Goal: Information Seeking & Learning: Learn about a topic

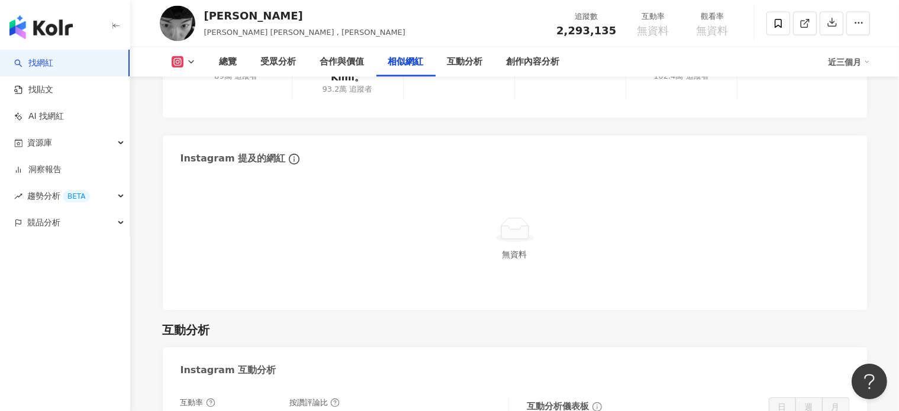
scroll to position [2076, 0]
click at [53, 63] on link "找網紅" at bounding box center [33, 63] width 39 height 12
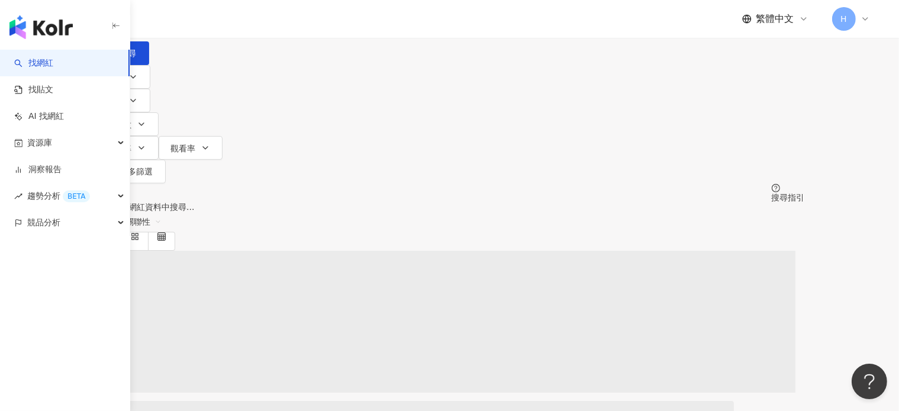
click at [772, 41] on div "日本" at bounding box center [450, 36] width 710 height 9
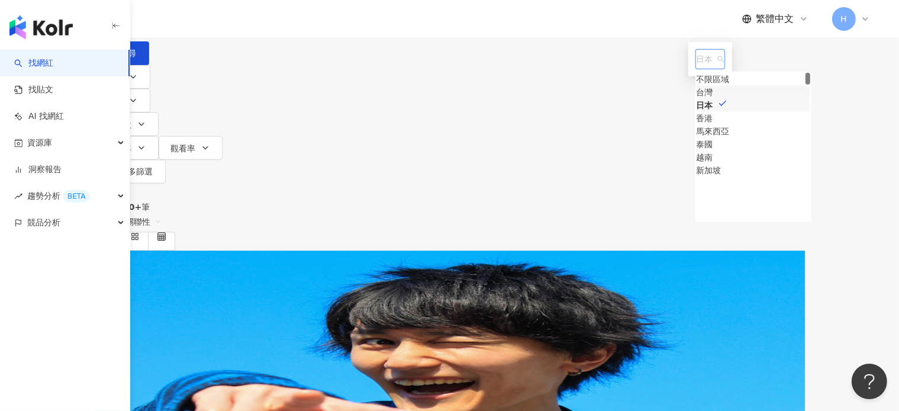
click at [696, 99] on div "台灣" at bounding box center [704, 92] width 17 height 13
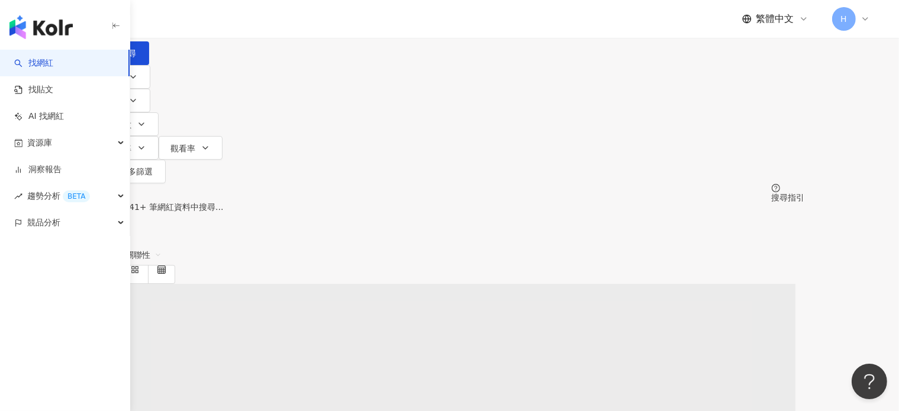
click at [267, 22] on input "search" at bounding box center [219, 11] width 96 height 22
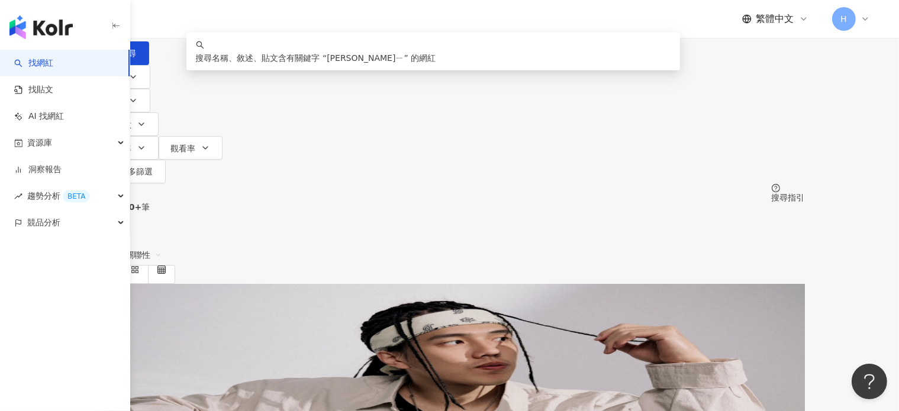
type input "***"
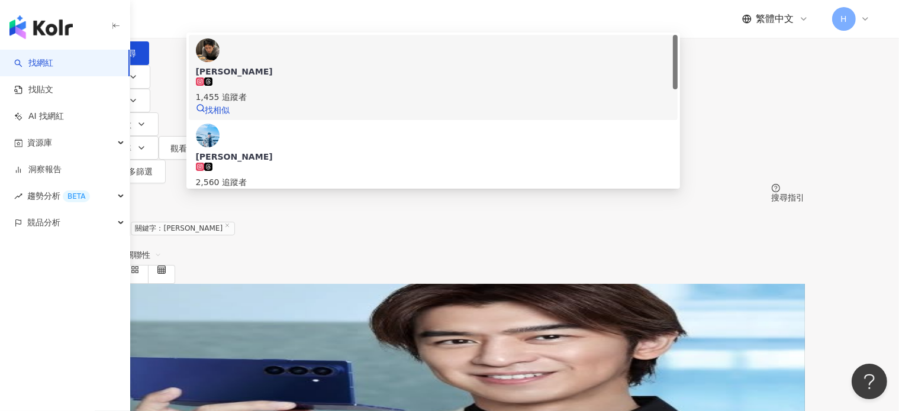
click at [384, 78] on span "[PERSON_NAME]" at bounding box center [433, 72] width 475 height 12
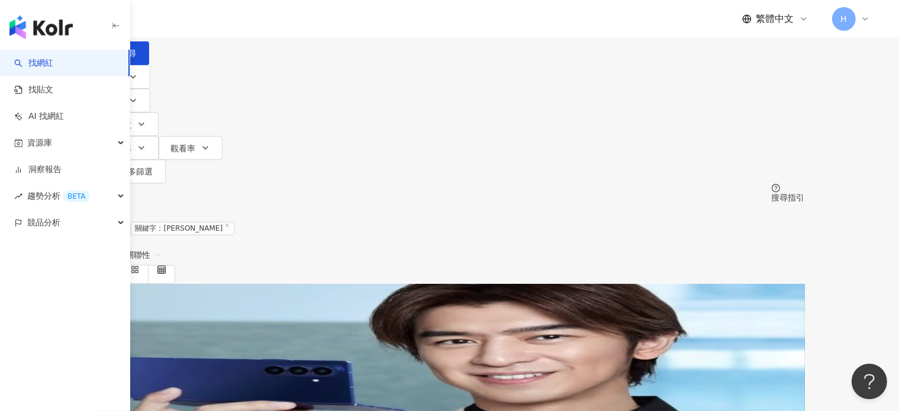
click at [217, 373] on span "????? ???? ・陳 柏霖" at bounding box center [156, 377] width 122 height 9
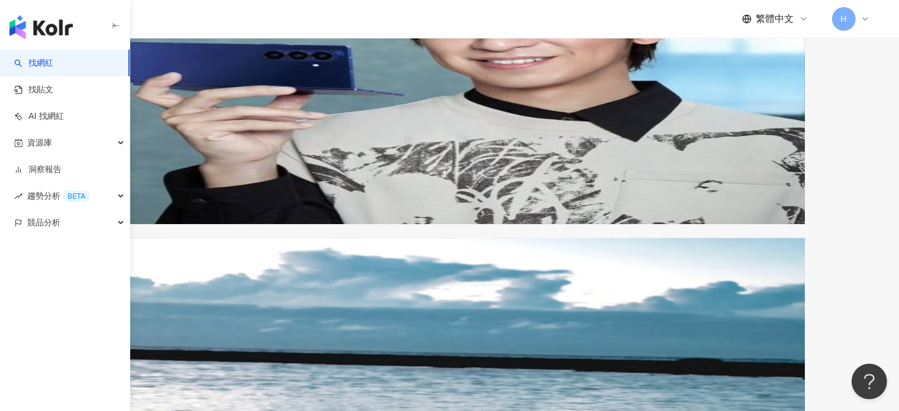
scroll to position [296, 0]
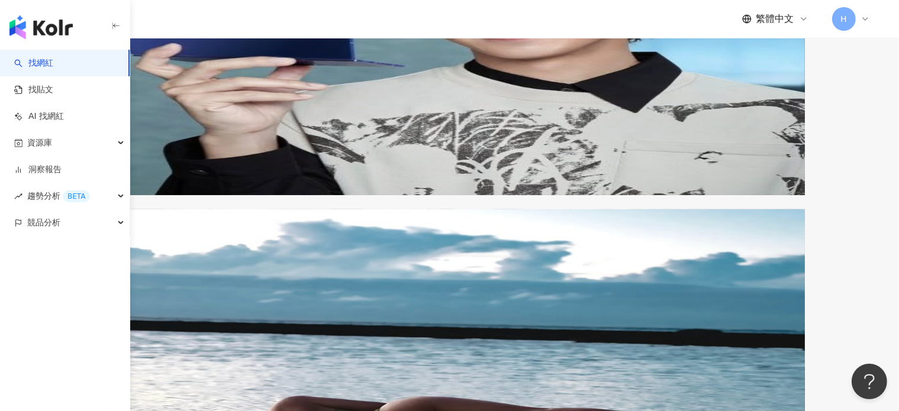
click at [53, 58] on link "找網紅" at bounding box center [33, 63] width 39 height 12
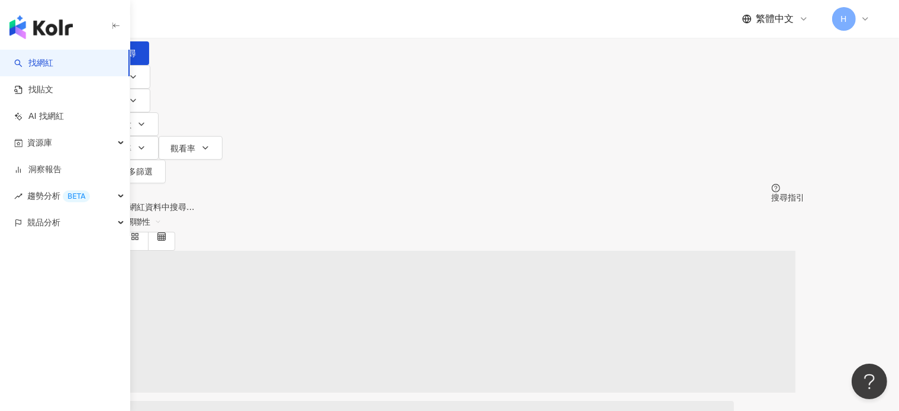
click at [267, 22] on input "search" at bounding box center [219, 11] width 96 height 22
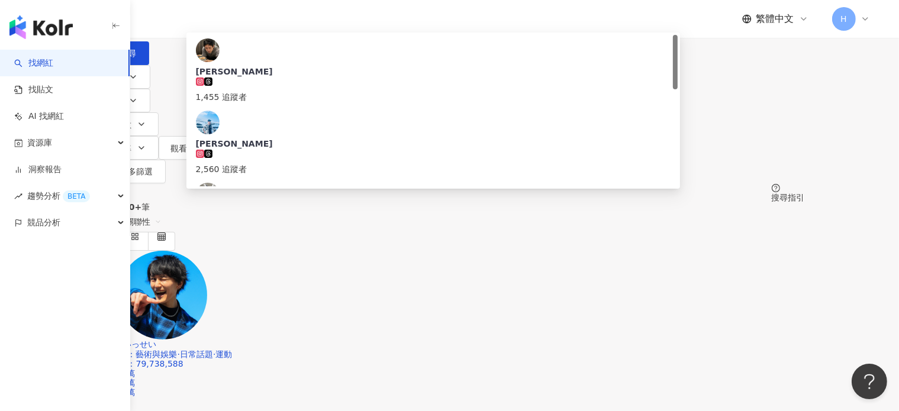
type input "***"
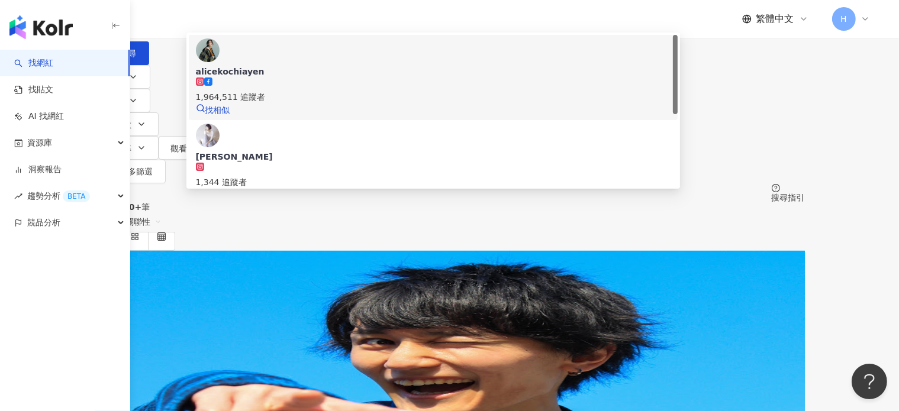
click at [378, 104] on div "1,964,511 追蹤者" at bounding box center [433, 91] width 475 height 26
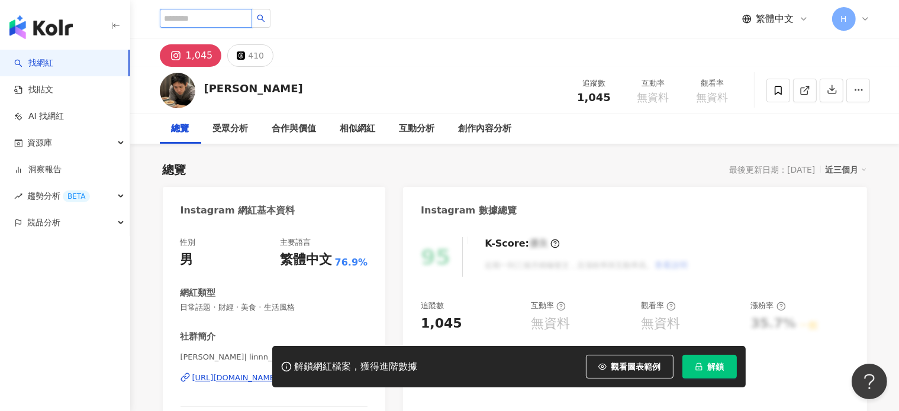
click at [252, 14] on input "search" at bounding box center [206, 18] width 92 height 19
drag, startPoint x: 227, startPoint y: 101, endPoint x: 243, endPoint y: 108, distance: 17.5
click at [243, 108] on div "陳柏霖 追蹤數 1,045 互動率 無資料 觀看率 無資料" at bounding box center [514, 90] width 757 height 47
click at [186, 20] on input "search" at bounding box center [206, 18] width 92 height 19
paste input "***"
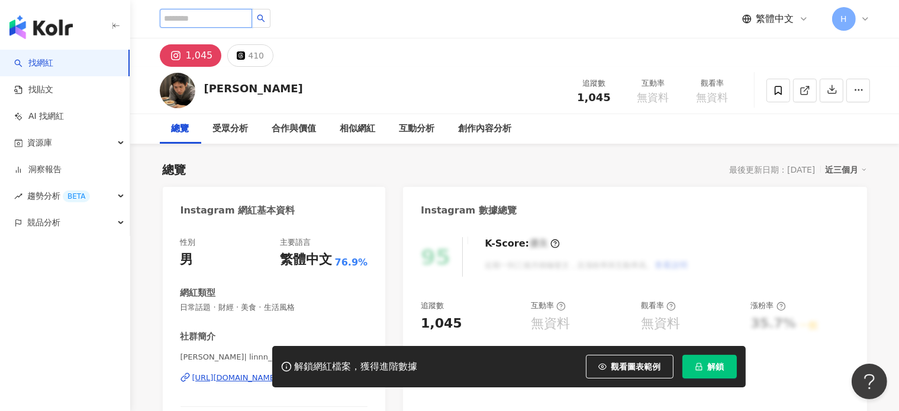
type input "***"
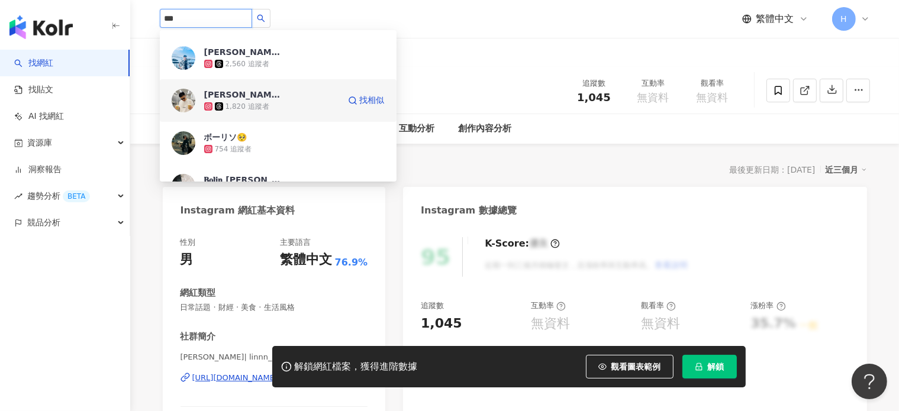
scroll to position [59, 0]
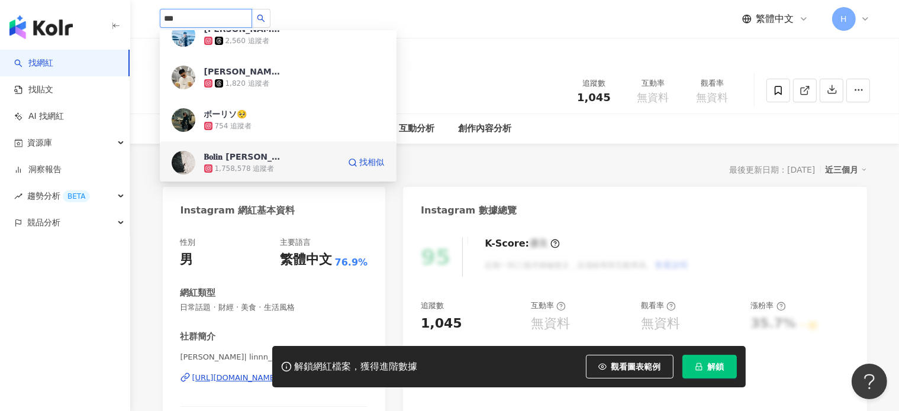
click at [276, 159] on div "𝐁𝐨𝐥𝐢𝐧 𝐂𝐡𝐞𝐧 ・陳 柏霖" at bounding box center [242, 157] width 77 height 12
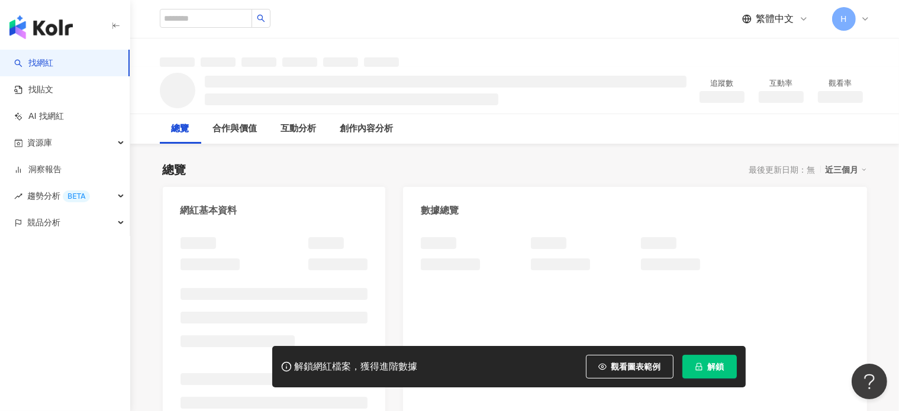
drag, startPoint x: 692, startPoint y: 378, endPoint x: 701, endPoint y: 371, distance: 10.9
click at [701, 371] on icon "lock" at bounding box center [699, 367] width 8 height 8
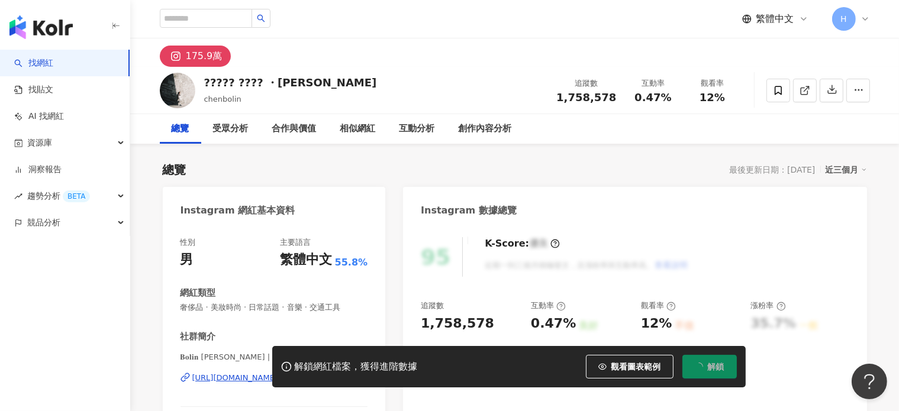
click at [721, 367] on span "解鎖" at bounding box center [716, 366] width 17 height 9
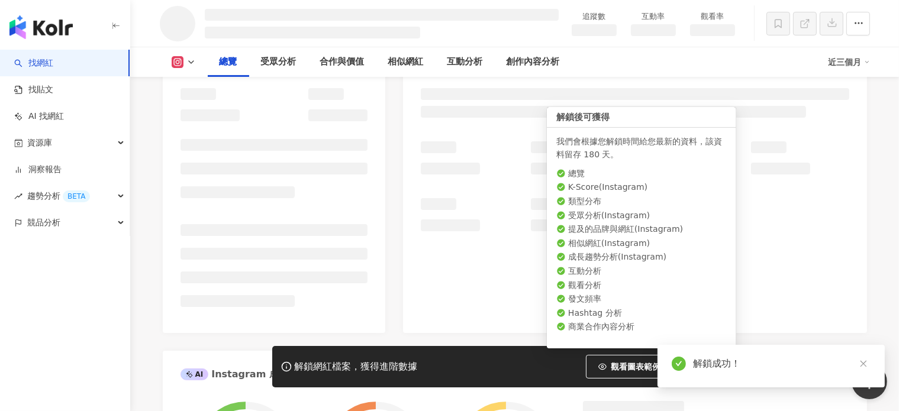
scroll to position [460, 0]
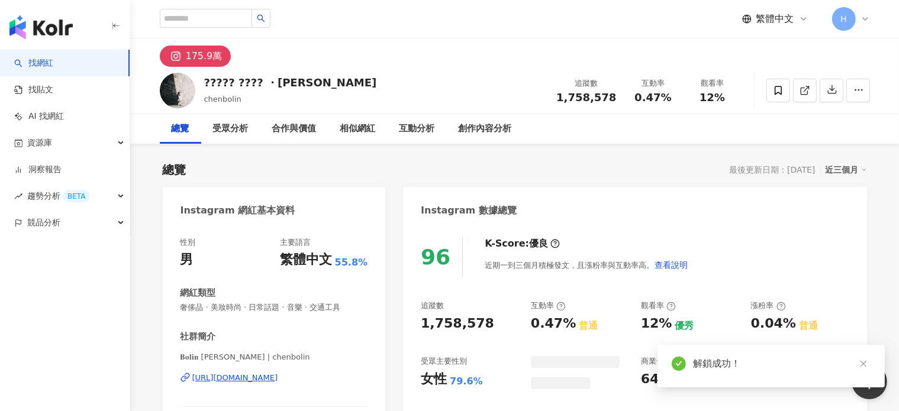
click at [843, 123] on div "總覽 受眾分析 合作與價值 相似網紅 互動分析 創作內容分析" at bounding box center [515, 129] width 710 height 30
click at [843, 222] on div "Instagram 數據總覽" at bounding box center [634, 206] width 463 height 38
click at [840, 219] on div "Instagram 數據總覽" at bounding box center [634, 206] width 463 height 38
click at [840, 169] on div "近三個月" at bounding box center [845, 169] width 41 height 15
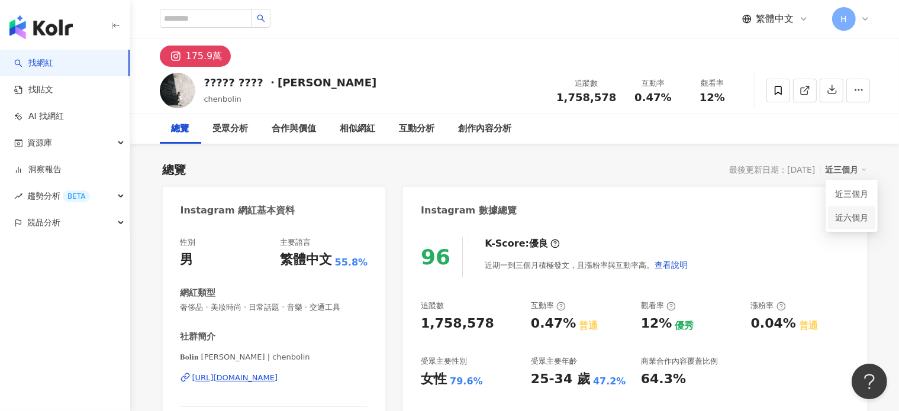
click at [862, 212] on link "近六個月" at bounding box center [851, 217] width 33 height 13
drag, startPoint x: 862, startPoint y: 212, endPoint x: 876, endPoint y: 257, distance: 47.2
click at [862, 212] on div "Instagram 數據總覽" at bounding box center [634, 206] width 463 height 38
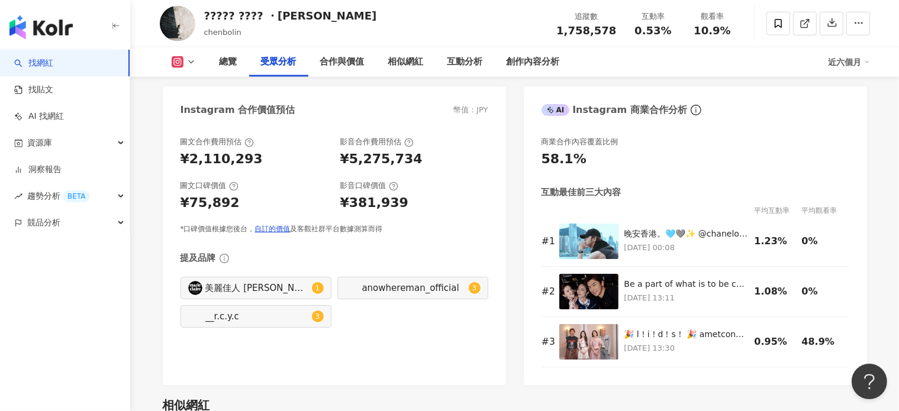
scroll to position [1302, 0]
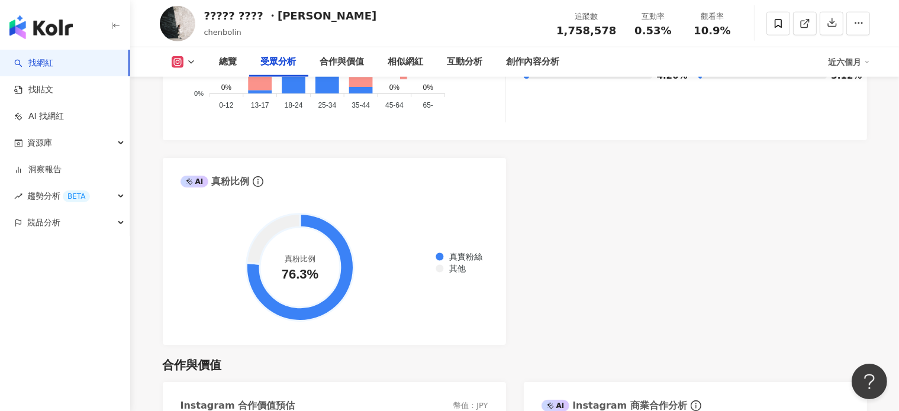
click at [177, 60] on rect at bounding box center [177, 62] width 9 height 9
click at [192, 59] on icon at bounding box center [190, 61] width 9 height 9
click at [237, 66] on div "總覽" at bounding box center [229, 62] width 18 height 14
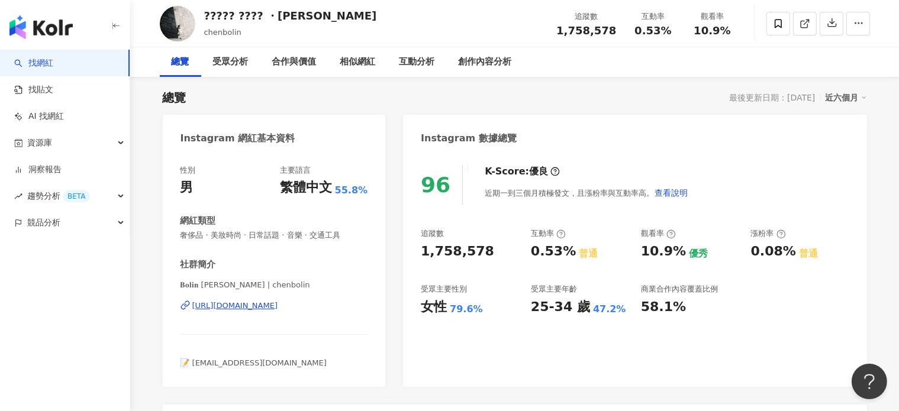
scroll to position [35, 0]
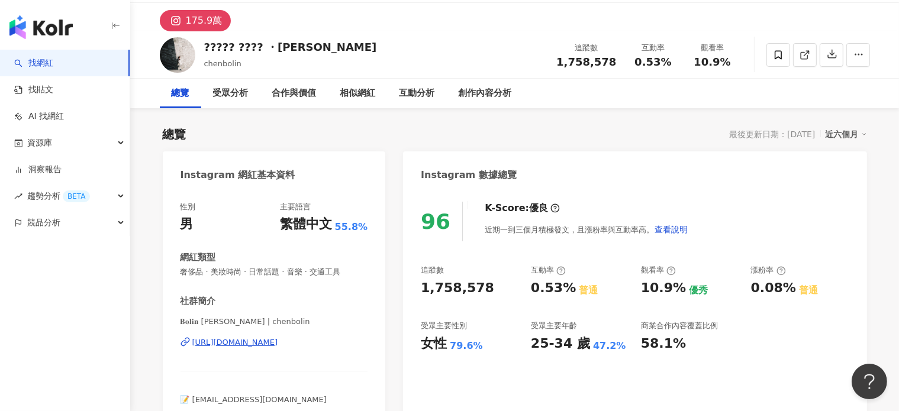
click at [210, 18] on div "175.9萬" at bounding box center [204, 20] width 37 height 17
click at [53, 67] on link "找網紅" at bounding box center [33, 63] width 39 height 12
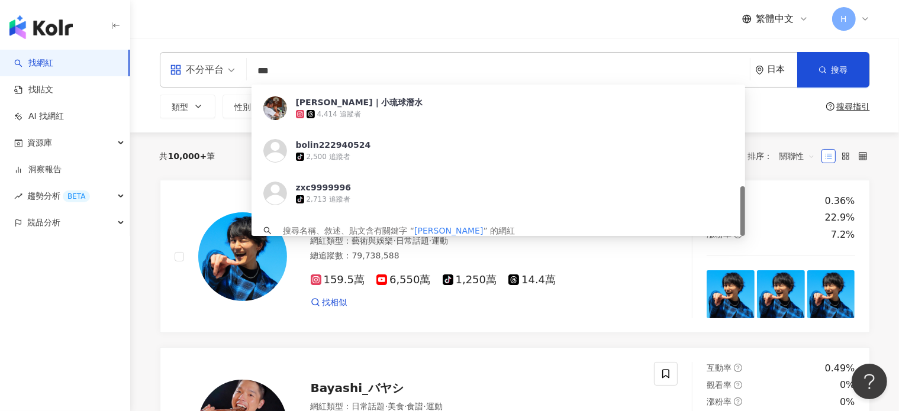
scroll to position [306, 0]
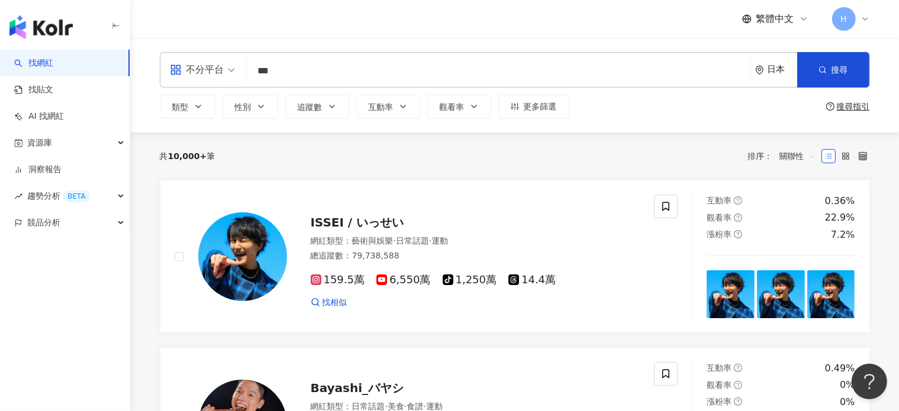
click at [780, 66] on div "日本" at bounding box center [782, 69] width 30 height 10
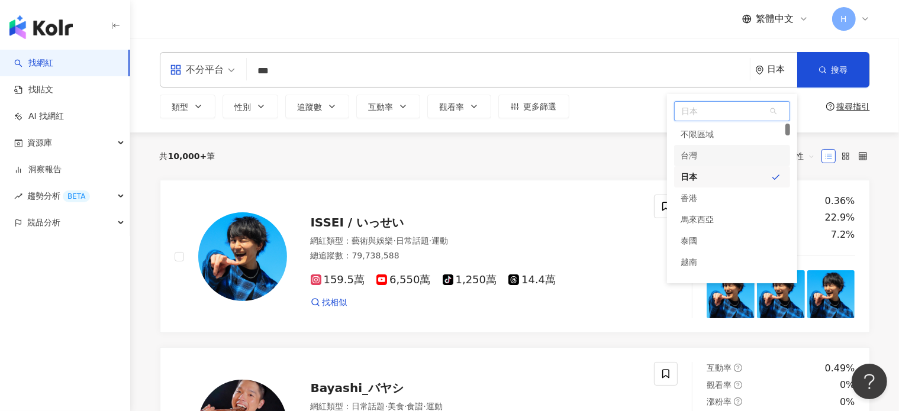
click at [702, 151] on div "台灣" at bounding box center [732, 155] width 116 height 21
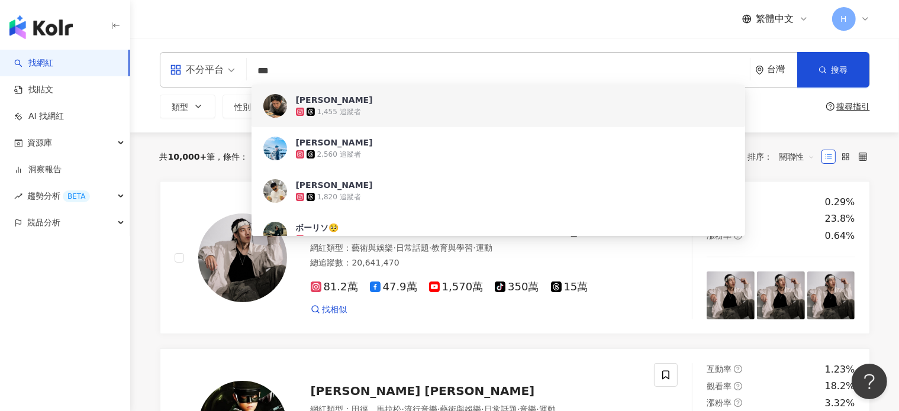
click at [404, 79] on input "***" at bounding box center [497, 71] width 493 height 22
drag, startPoint x: 404, startPoint y: 79, endPoint x: 125, endPoint y: 83, distance: 279.3
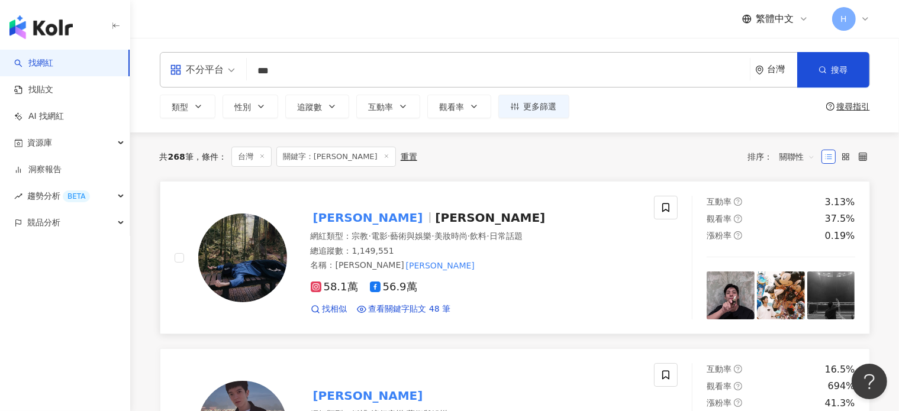
click at [336, 292] on span "58.1萬" at bounding box center [334, 287] width 47 height 12
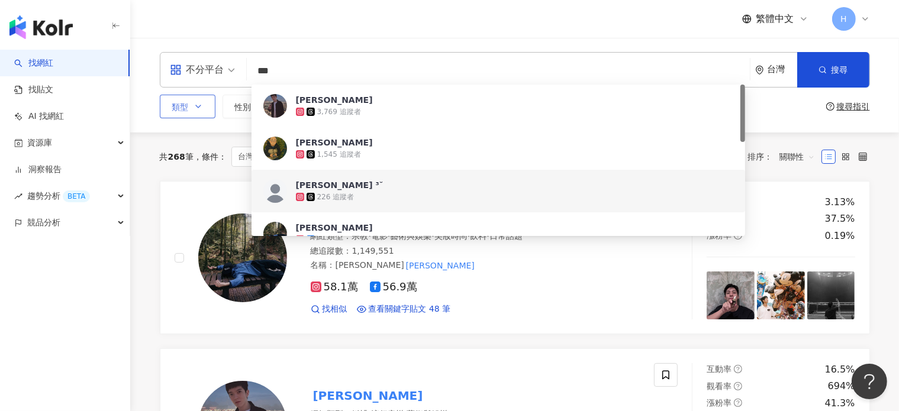
drag, startPoint x: 322, startPoint y: 67, endPoint x: 172, endPoint y: 98, distance: 153.4
click at [172, 98] on div "不分平台 *** 台灣 搜尋 da7b5498-36da-4ca2-a225-e8ac3d2ba6e3 8165bf09-3b3c-49af-8f2d-6d5…" at bounding box center [514, 85] width 757 height 66
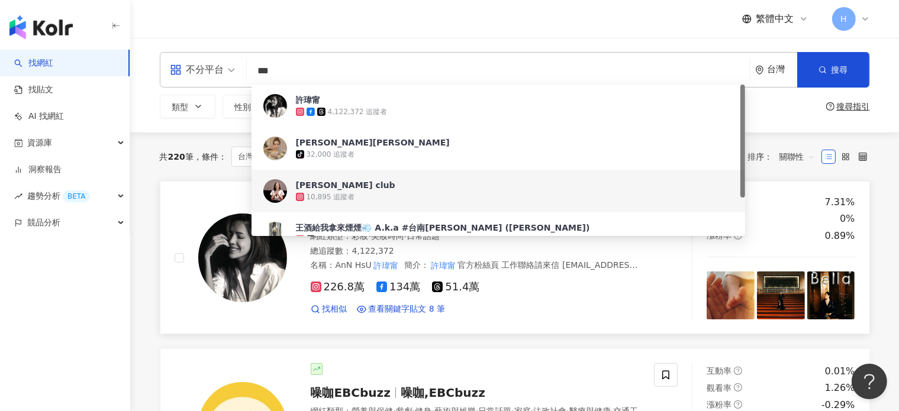
type input "***"
click at [161, 194] on link "許瑋甯 Ann'space 網紅類型 ： 彩妝 · 美妝時尚 · 日常話題 總追蹤數 ： 4,122,372 名稱 ： AnN HsU 許瑋甯 簡介 ： 許瑋…" at bounding box center [515, 257] width 710 height 153
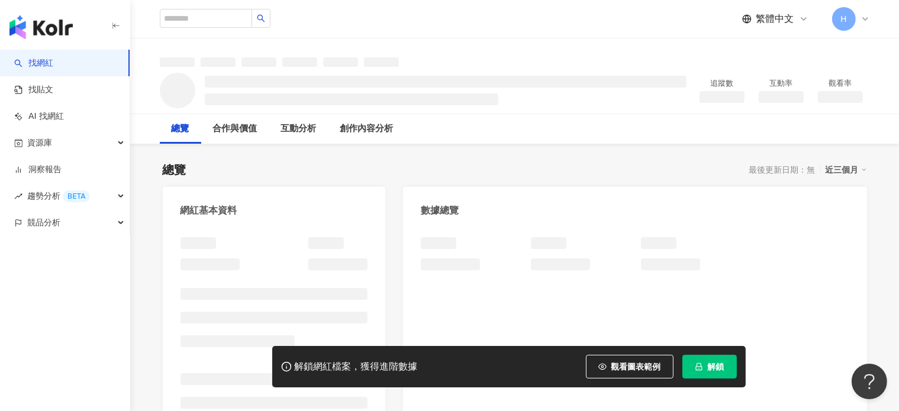
click at [689, 366] on button "解鎖" at bounding box center [709, 367] width 54 height 24
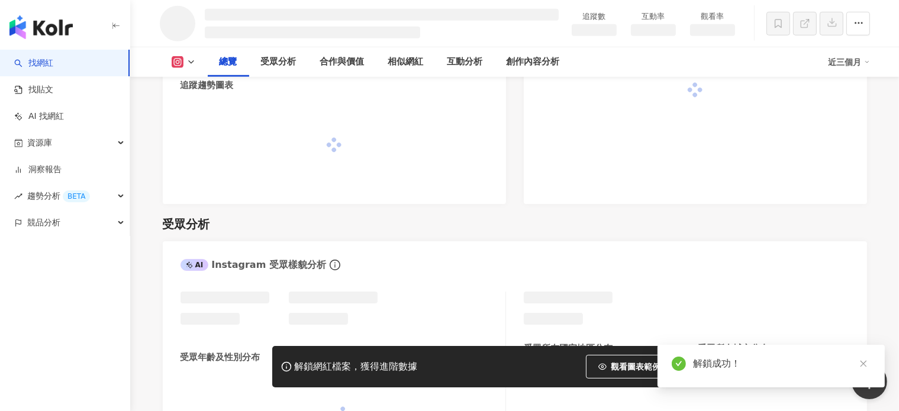
scroll to position [706, 0]
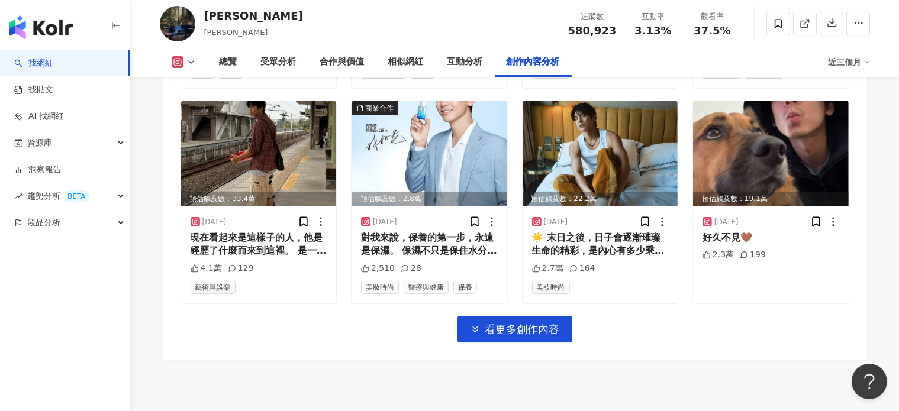
scroll to position [4281, 0]
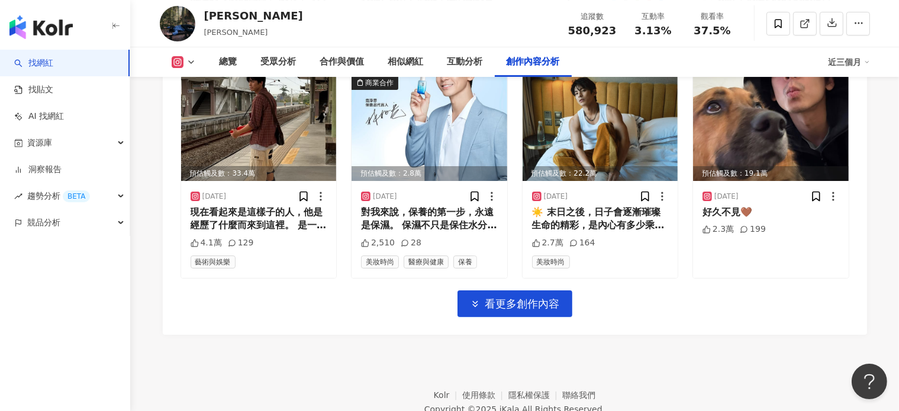
click at [177, 62] on icon at bounding box center [177, 62] width 2 height 2
click at [193, 115] on button "Facebook" at bounding box center [202, 111] width 71 height 17
click at [193, 166] on div "預估觸及數：33.4萬" at bounding box center [259, 173] width 156 height 15
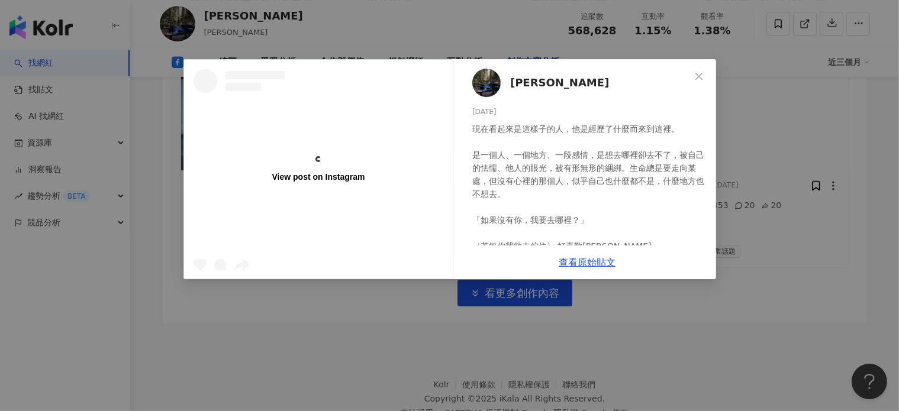
scroll to position [3811, 0]
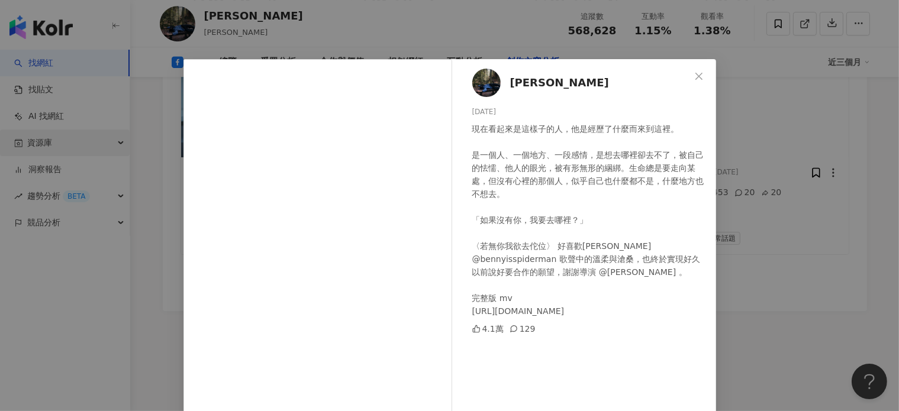
click at [129, 137] on div "林柏宏 2025/7/12 現在看起來是這樣子的人，他是經歷了什麼而來到這裡。 是一個人、一個地方、一段感情，是想去哪裡卻去不了，被自己的怯懦、他人的眼光，被…" at bounding box center [449, 205] width 899 height 411
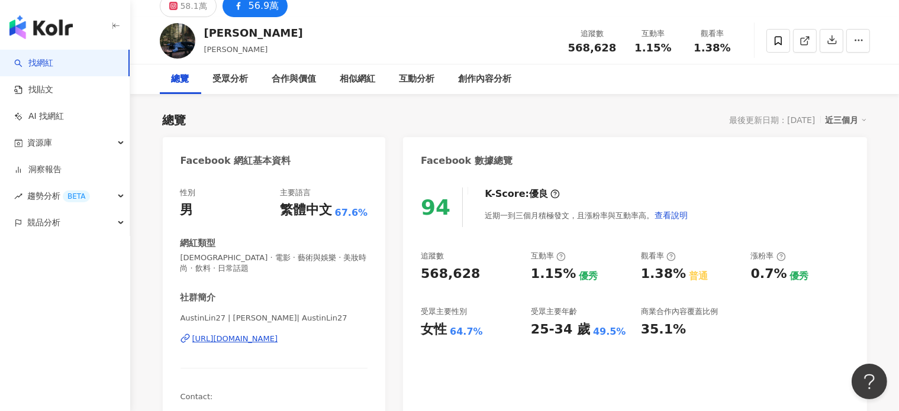
scroll to position [0, 0]
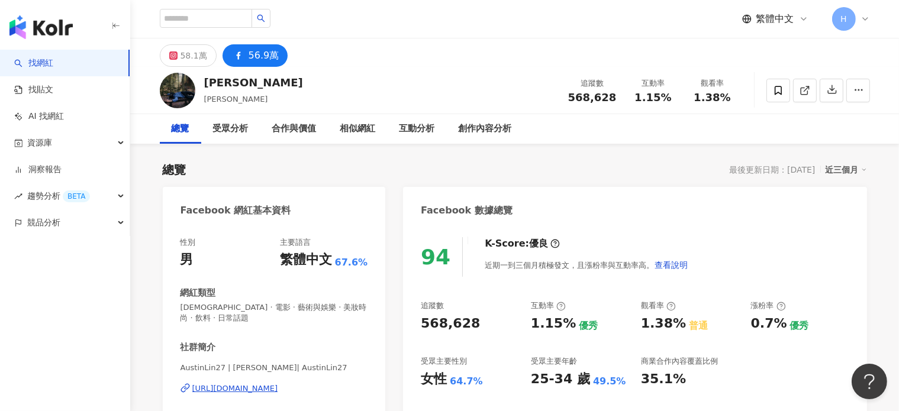
click at [852, 169] on div "近三個月" at bounding box center [845, 169] width 41 height 15
click at [844, 213] on link "近六個月" at bounding box center [851, 217] width 33 height 9
click at [844, 220] on div "Facebook 數據總覽" at bounding box center [634, 206] width 463 height 38
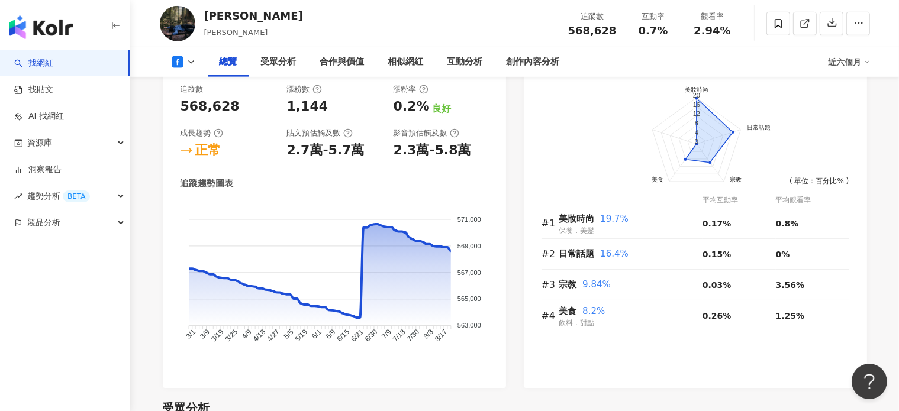
scroll to position [651, 0]
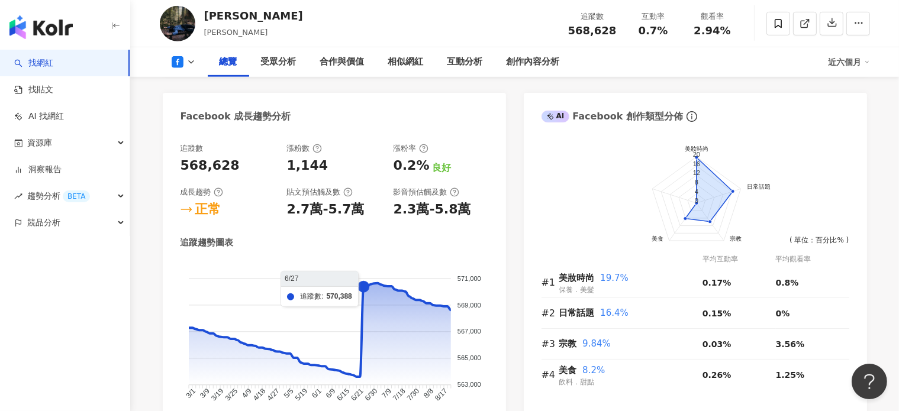
click at [363, 293] on foreignobject at bounding box center [334, 341] width 308 height 160
click at [362, 286] on foreignobject at bounding box center [334, 341] width 308 height 160
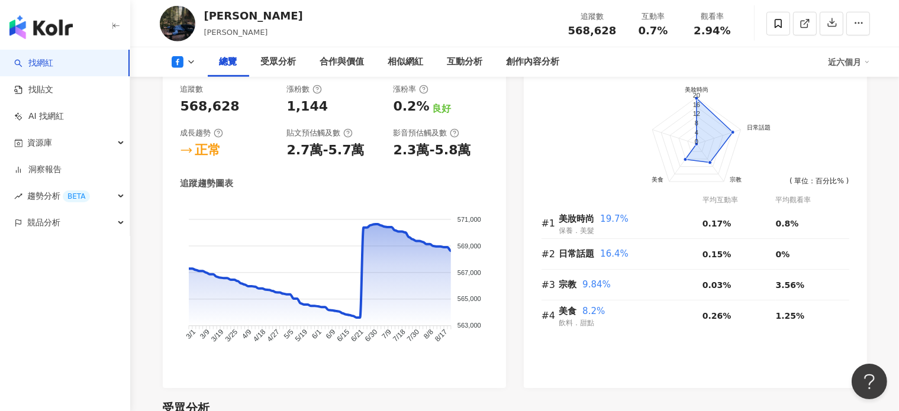
scroll to position [887, 0]
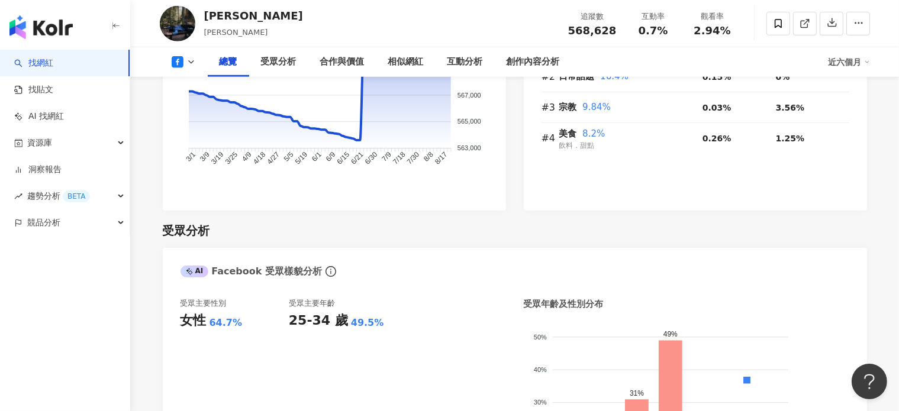
drag, startPoint x: 386, startPoint y: 177, endPoint x: 384, endPoint y: 244, distance: 67.5
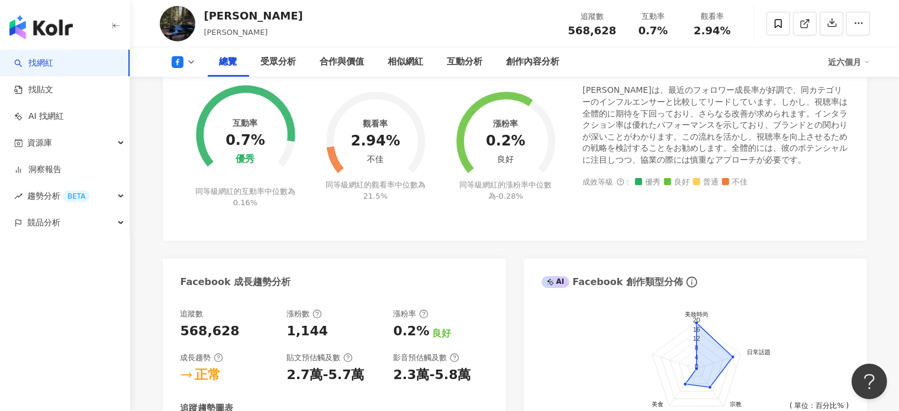
scroll to position [480, 0]
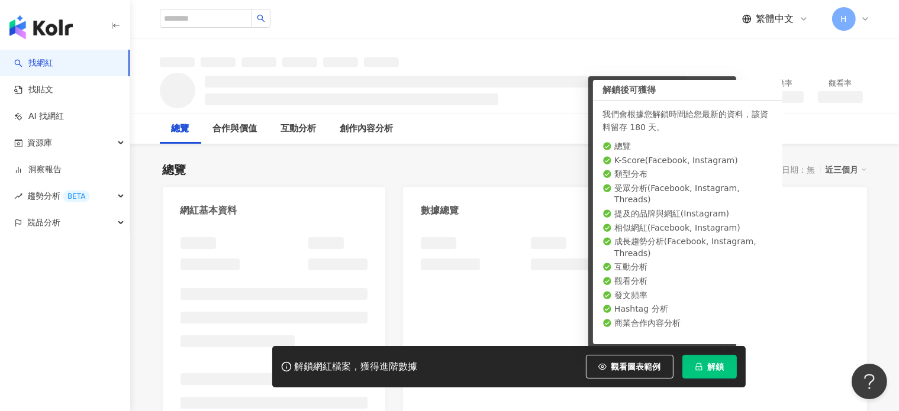
drag, startPoint x: 705, startPoint y: 362, endPoint x: 701, endPoint y: 355, distance: 8.2
click at [705, 362] on button "解鎖" at bounding box center [709, 367] width 54 height 24
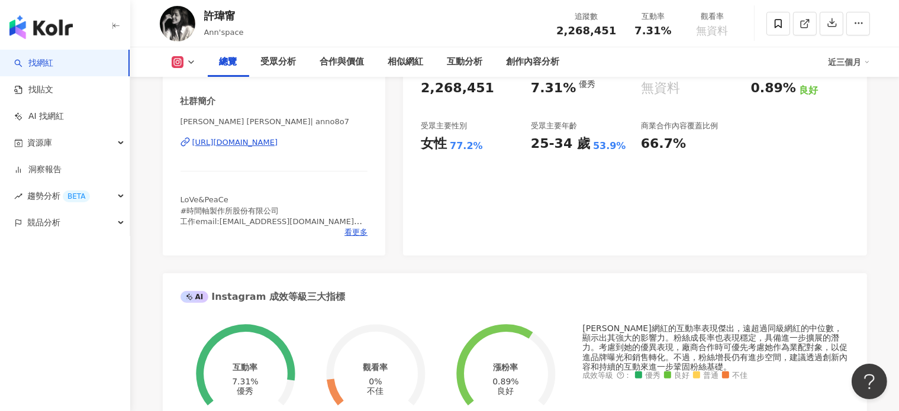
scroll to position [15, 0]
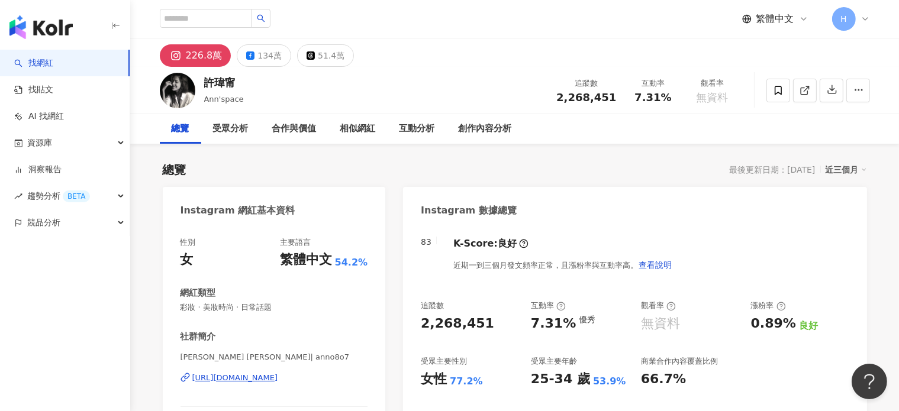
click at [839, 169] on div "近三個月" at bounding box center [845, 169] width 41 height 15
click at [839, 172] on div "近三個月" at bounding box center [845, 169] width 41 height 15
click at [853, 215] on div "Instagram 數據總覽" at bounding box center [634, 206] width 463 height 38
click at [272, 54] on div "134萬" at bounding box center [269, 55] width 24 height 17
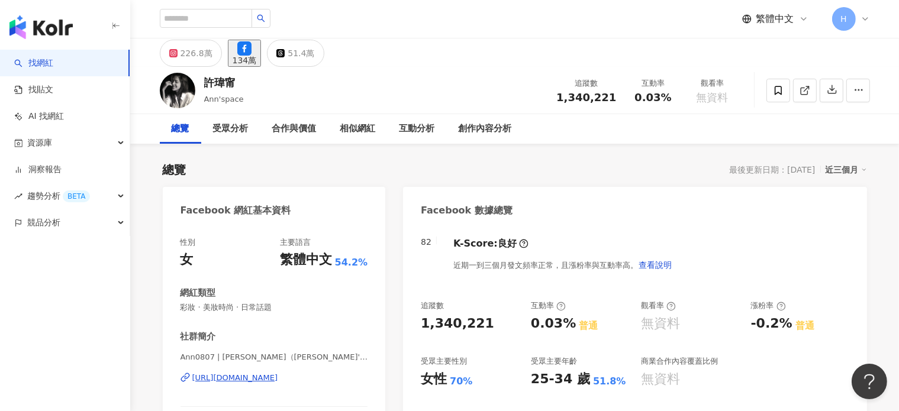
click at [848, 162] on div "近三個月" at bounding box center [845, 169] width 41 height 15
click at [845, 171] on div "近三個月" at bounding box center [845, 169] width 41 height 15
click at [841, 173] on div "近三個月" at bounding box center [845, 169] width 41 height 15
click at [854, 220] on link "近六個月" at bounding box center [851, 217] width 33 height 9
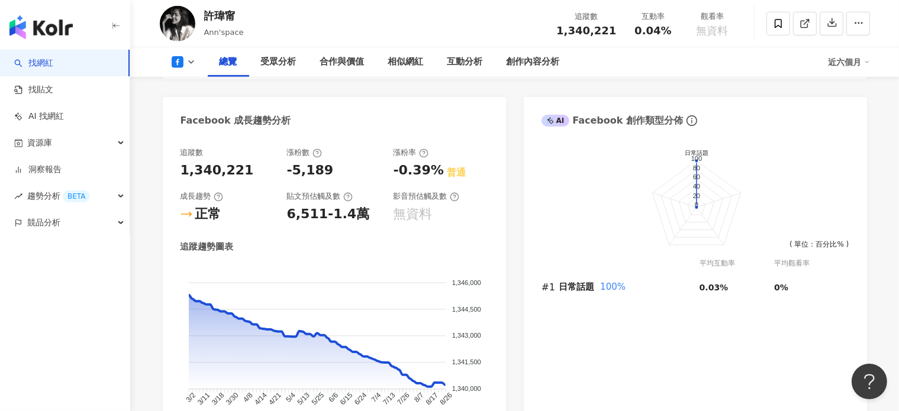
scroll to position [653, 0]
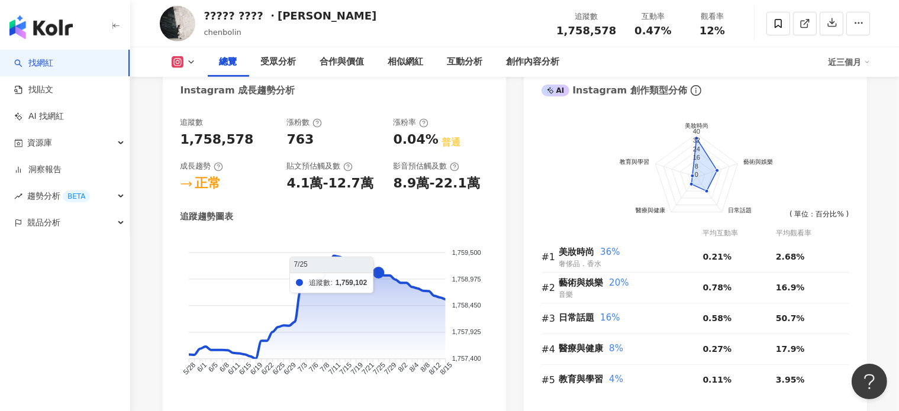
scroll to position [532, 0]
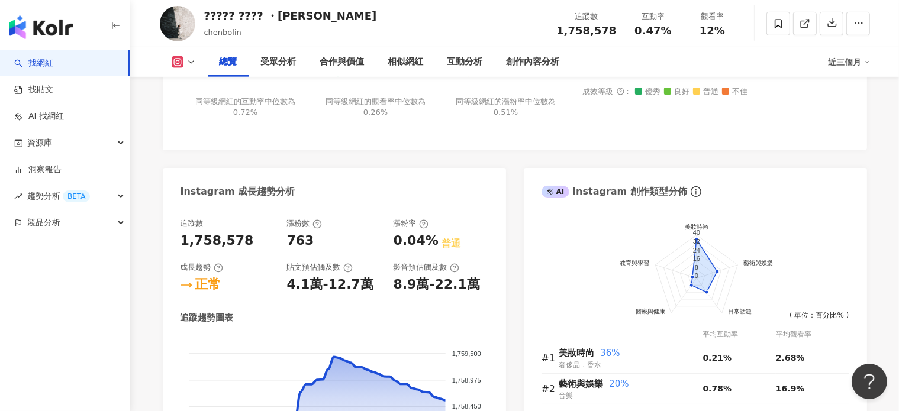
click at [187, 59] on icon at bounding box center [190, 61] width 9 height 9
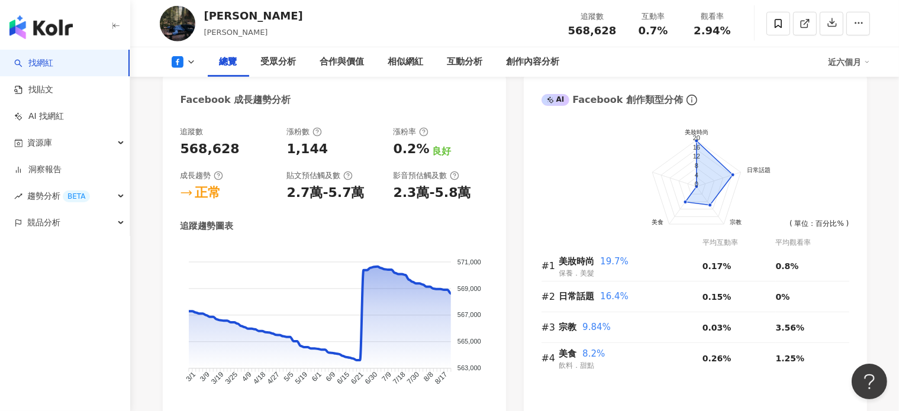
scroll to position [672, 0]
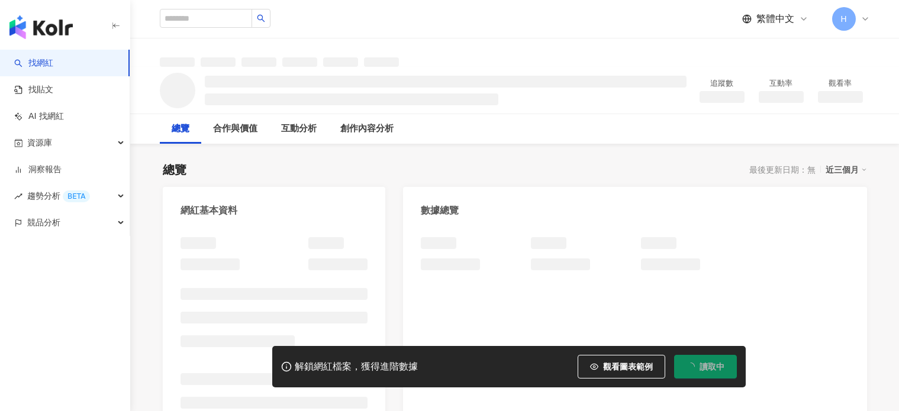
click at [708, 369] on span "讀取中" at bounding box center [711, 366] width 25 height 9
click at [708, 369] on span "解鎖" at bounding box center [716, 366] width 17 height 9
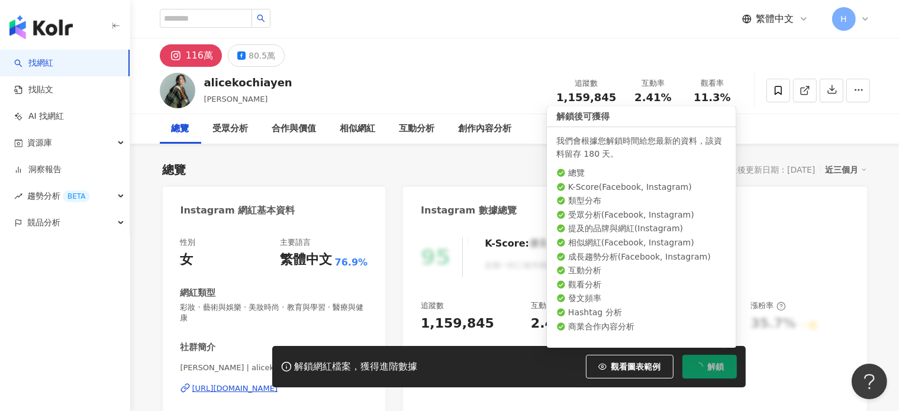
click at [708, 369] on span "解鎖" at bounding box center [716, 366] width 17 height 9
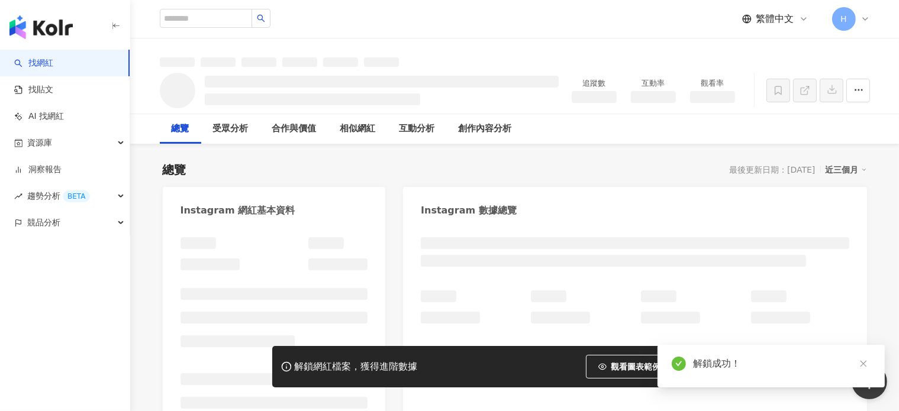
click at [260, 54] on div at bounding box center [514, 52] width 757 height 28
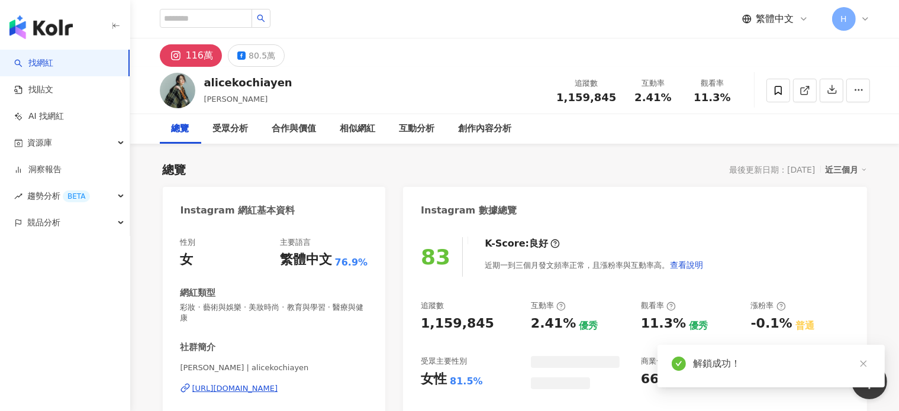
drag, startPoint x: 869, startPoint y: 362, endPoint x: 396, endPoint y: 196, distance: 501.1
click at [869, 362] on link at bounding box center [863, 364] width 15 height 15
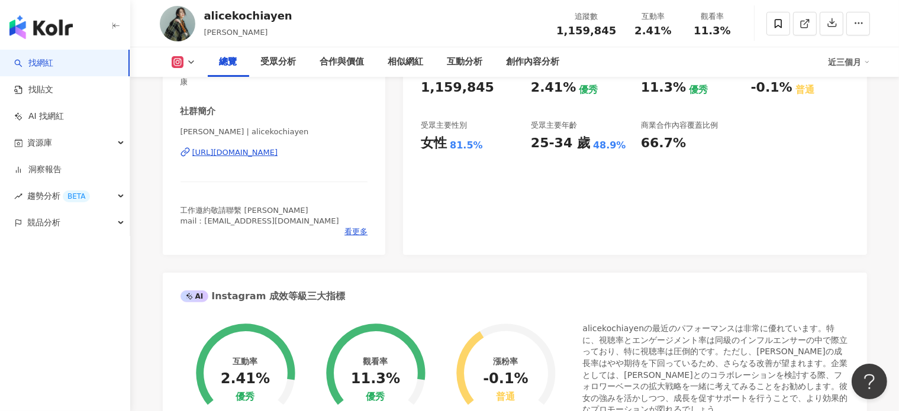
scroll to position [182, 0]
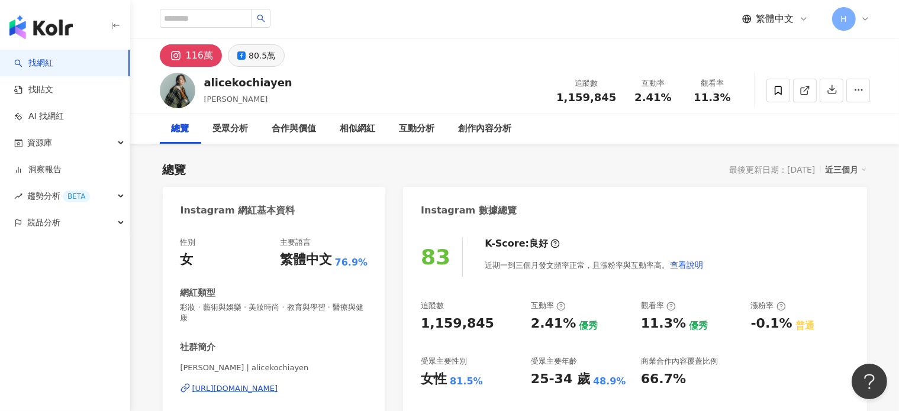
click at [248, 59] on div "80.5萬" at bounding box center [261, 55] width 27 height 17
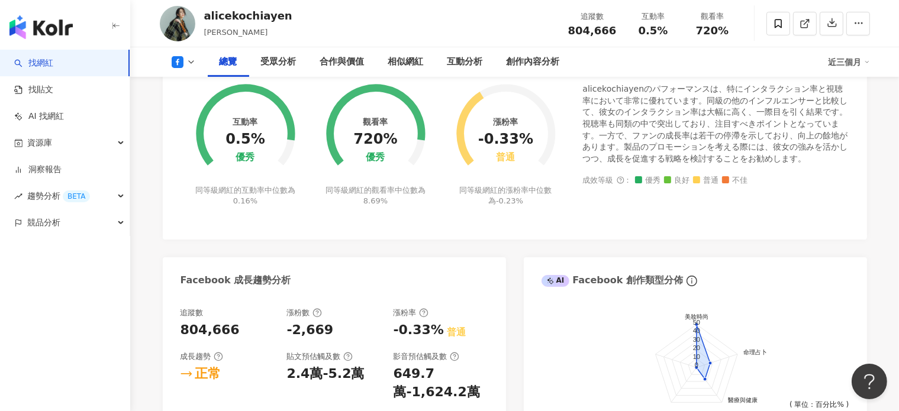
scroll to position [17, 0]
